Goal: Task Accomplishment & Management: Manage account settings

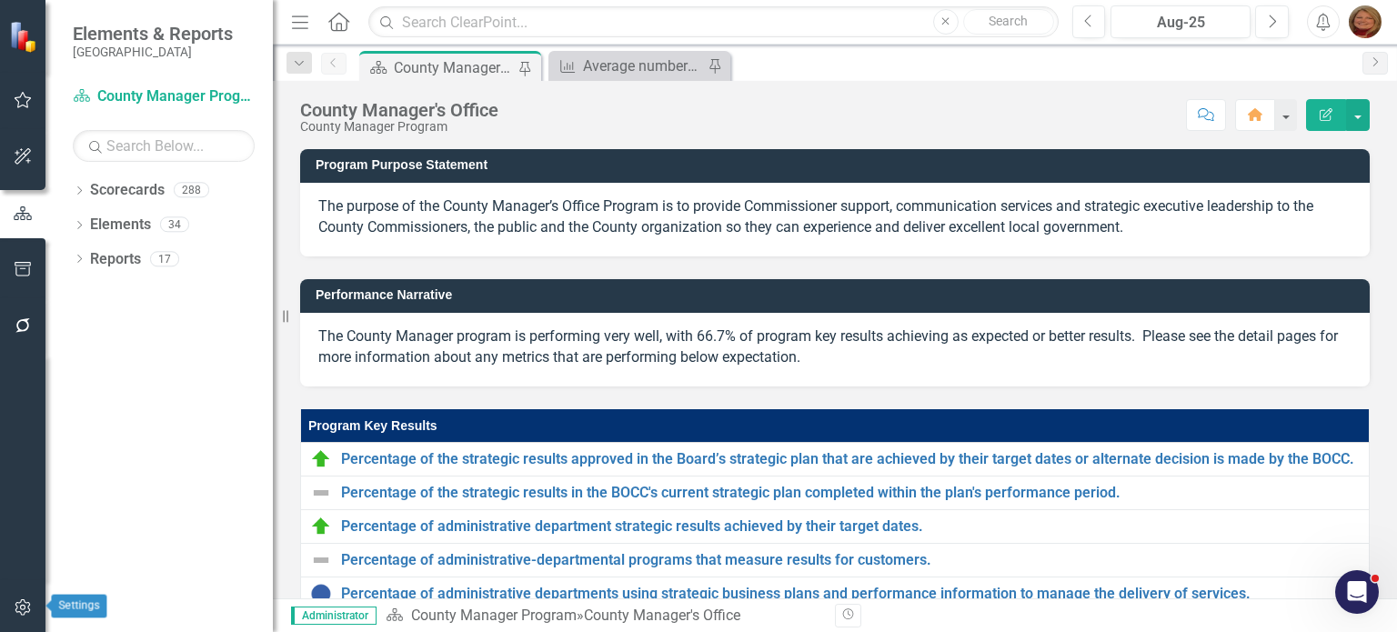
click at [29, 609] on icon "button" at bounding box center [22, 608] width 15 height 16
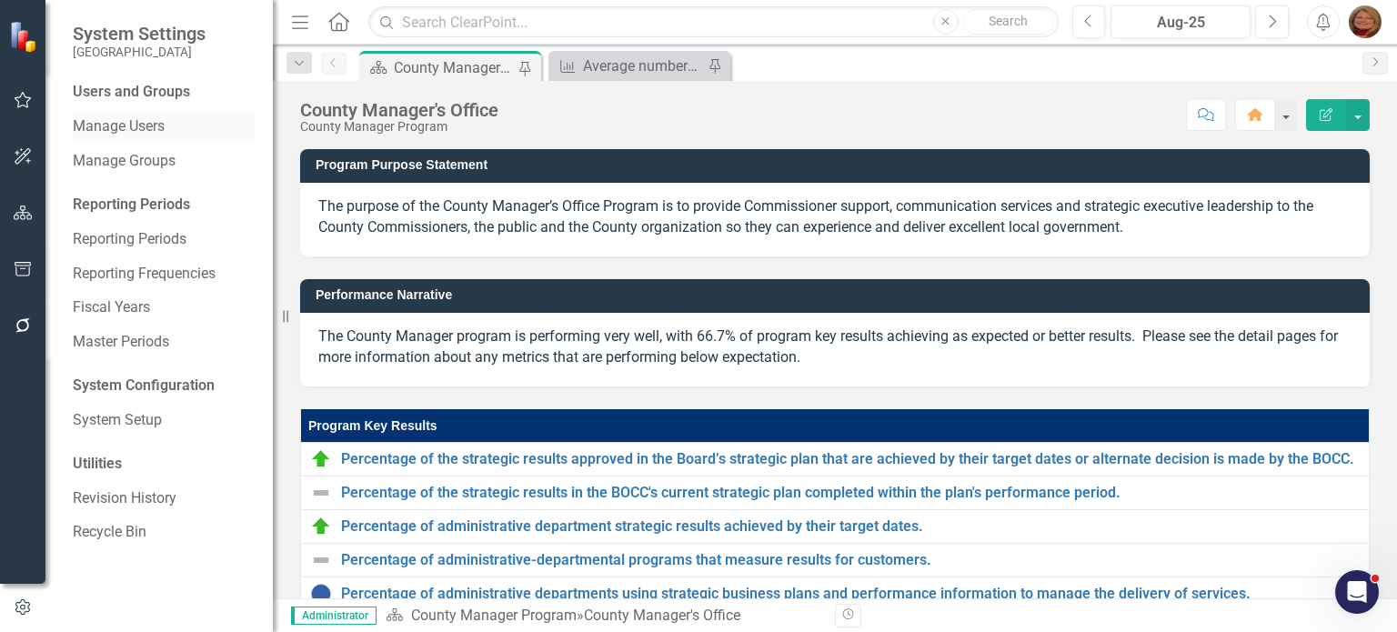
click at [155, 136] on link "Manage Users" at bounding box center [164, 126] width 182 height 21
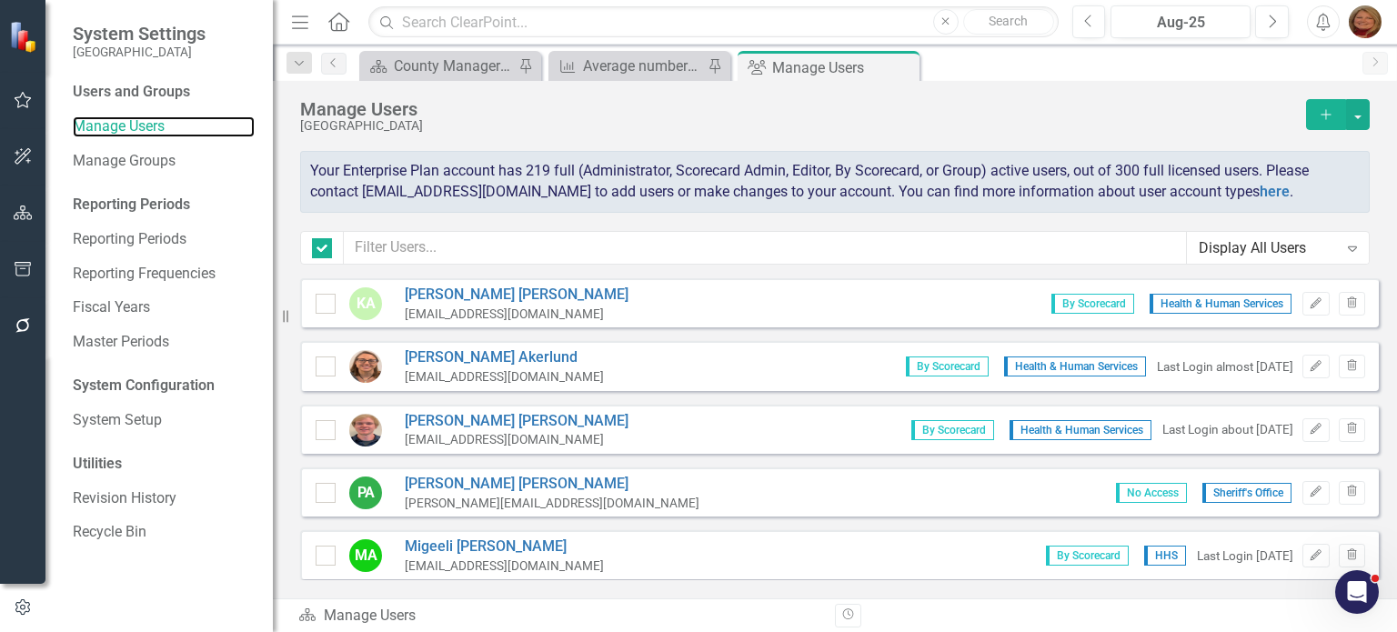
checkbox input "false"
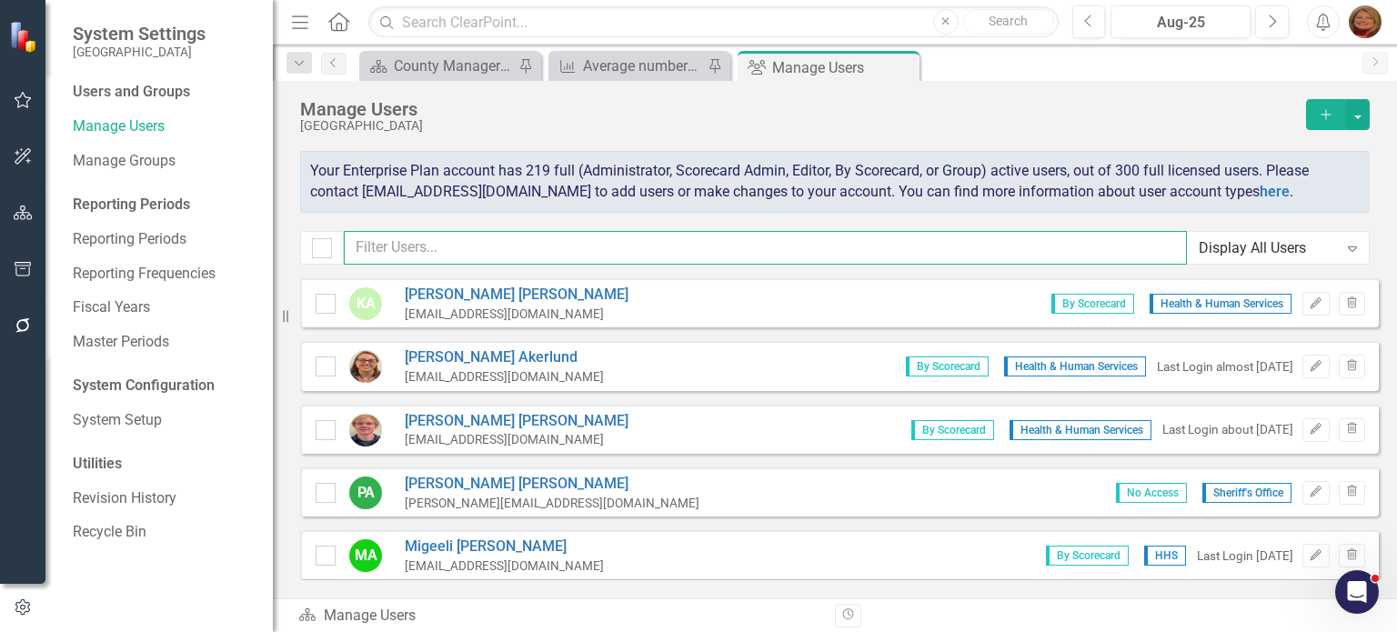
click at [590, 250] on input "text" at bounding box center [765, 248] width 843 height 34
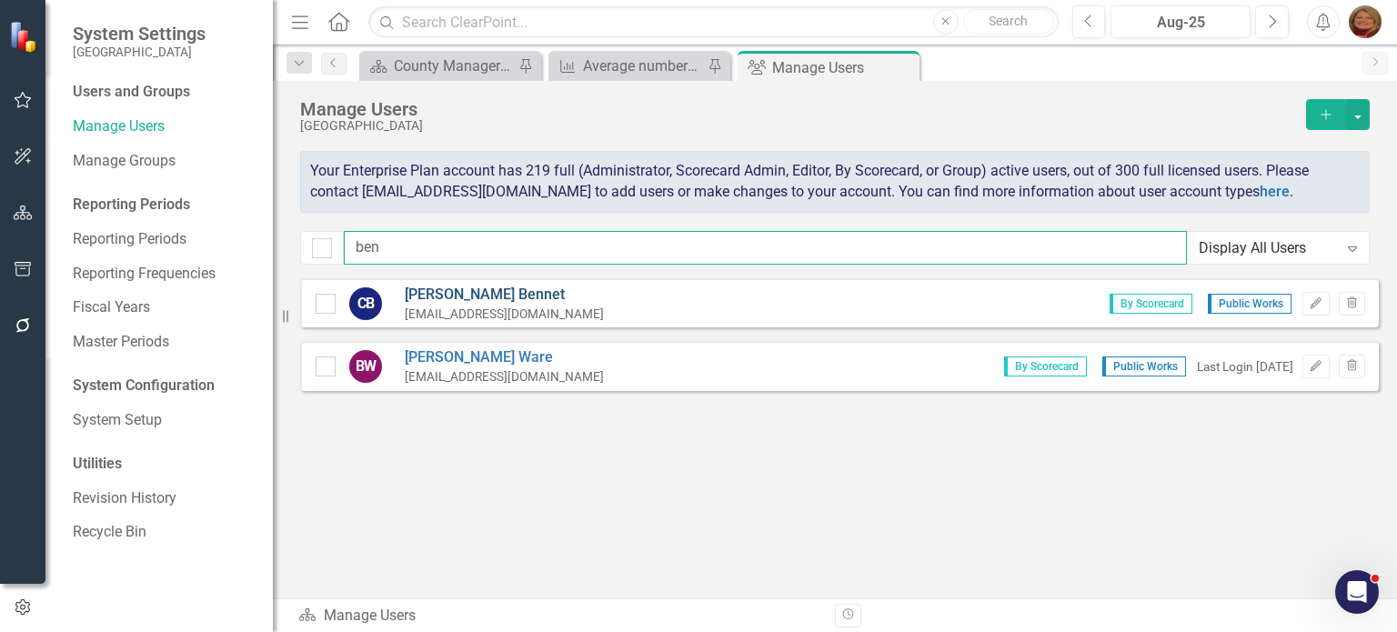
type input "ben"
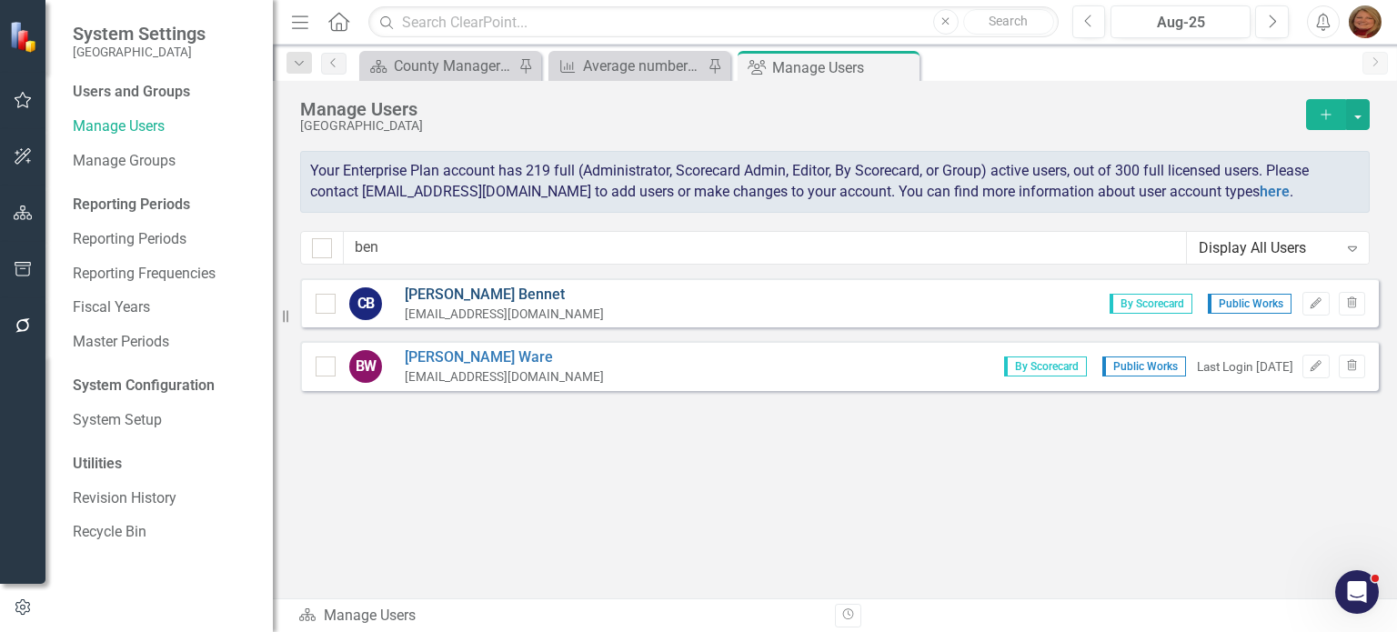
click at [468, 293] on link "[PERSON_NAME]" at bounding box center [504, 295] width 199 height 21
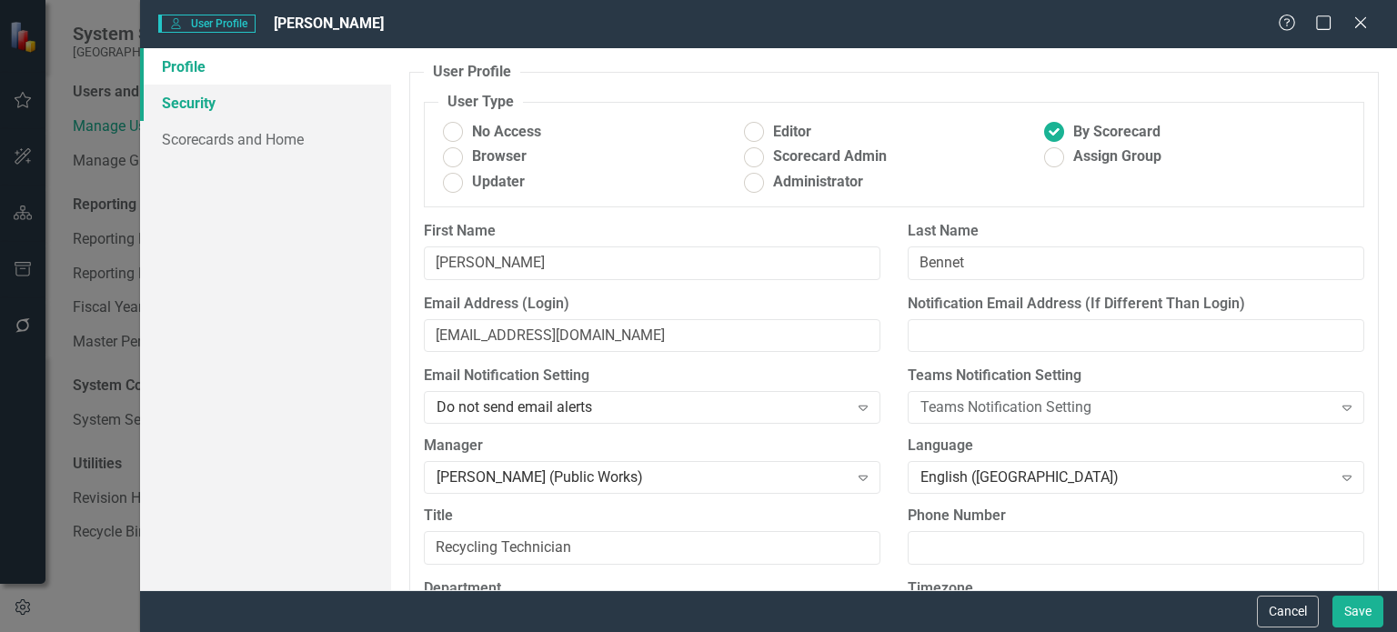
click at [205, 103] on link "Security" at bounding box center [265, 103] width 251 height 36
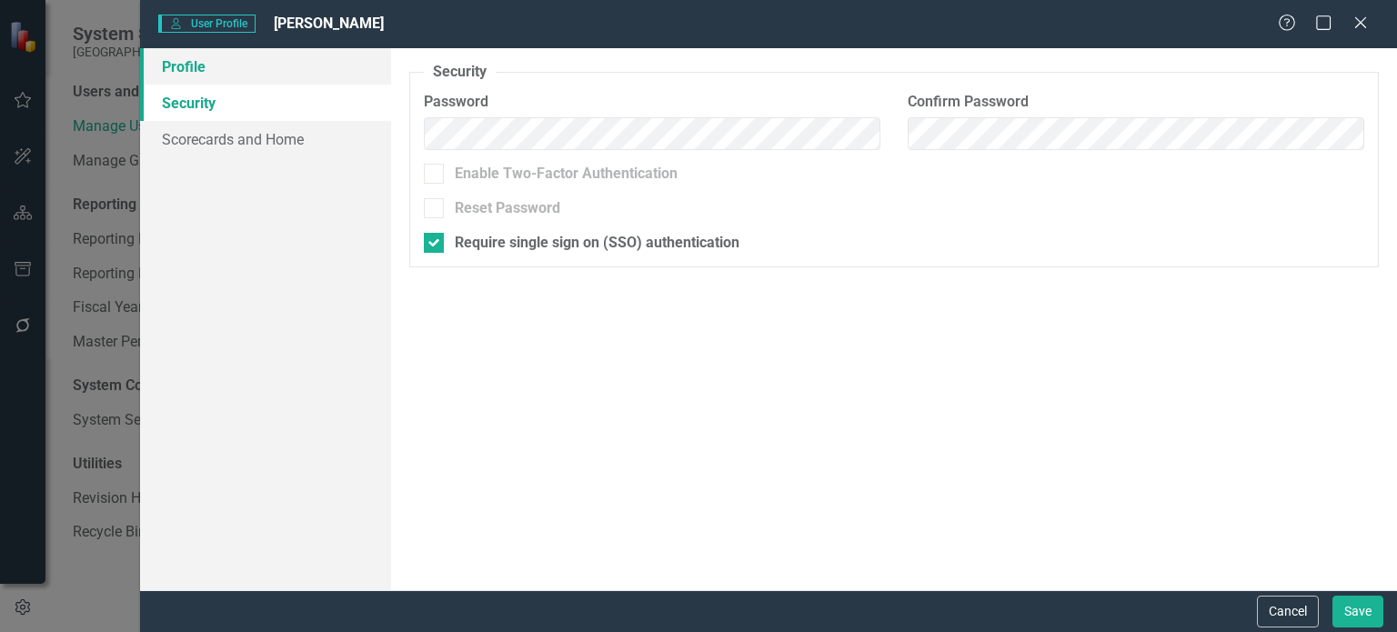
click at [199, 72] on link "Profile" at bounding box center [265, 66] width 251 height 36
